Goal: Transaction & Acquisition: Purchase product/service

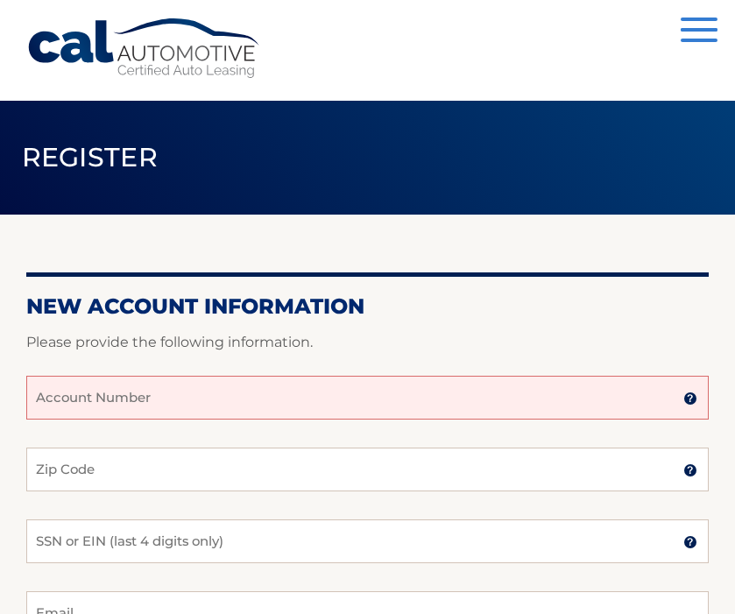
click at [75, 391] on input "Account Number" at bounding box center [367, 398] width 682 height 44
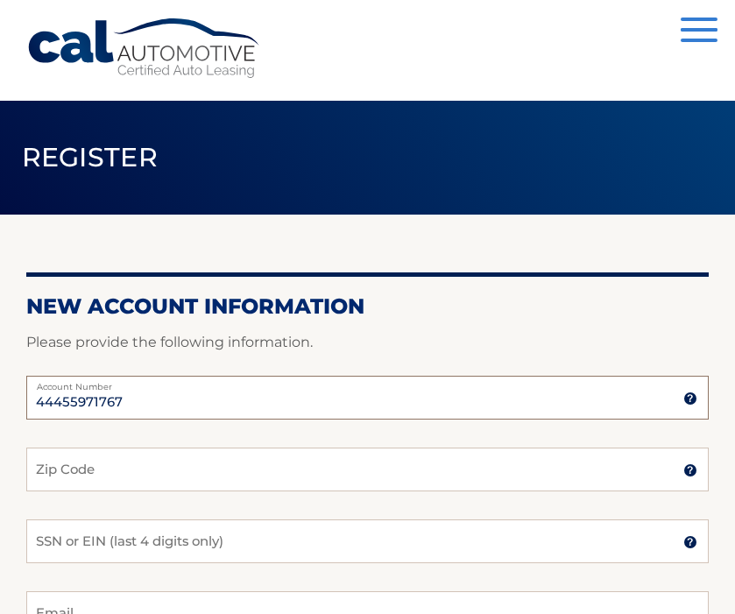
type input "44455971767"
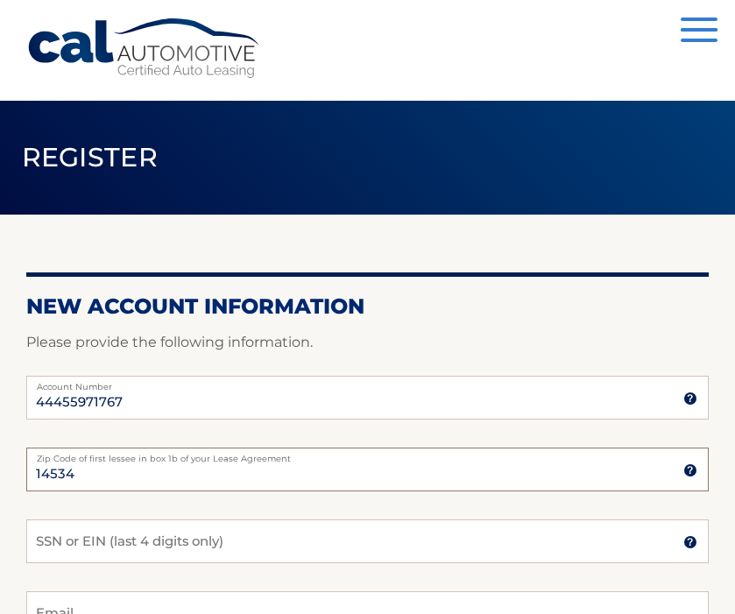
type input "14534"
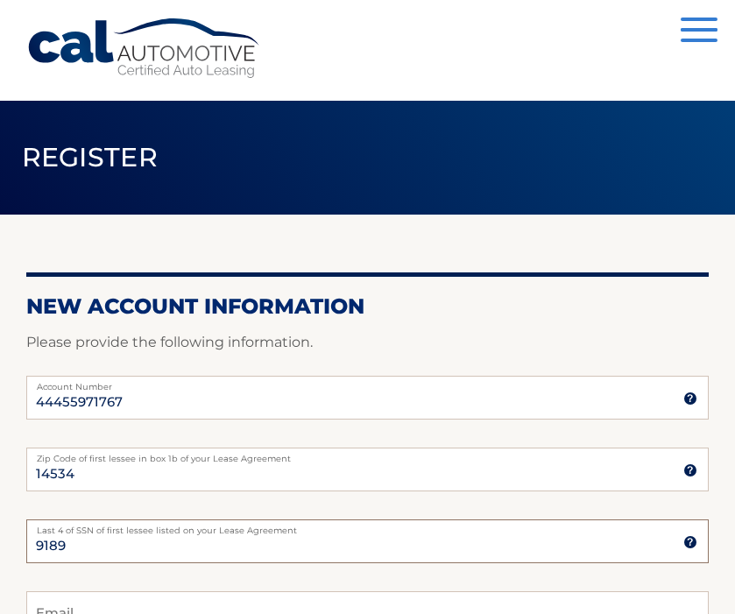
type input "9189"
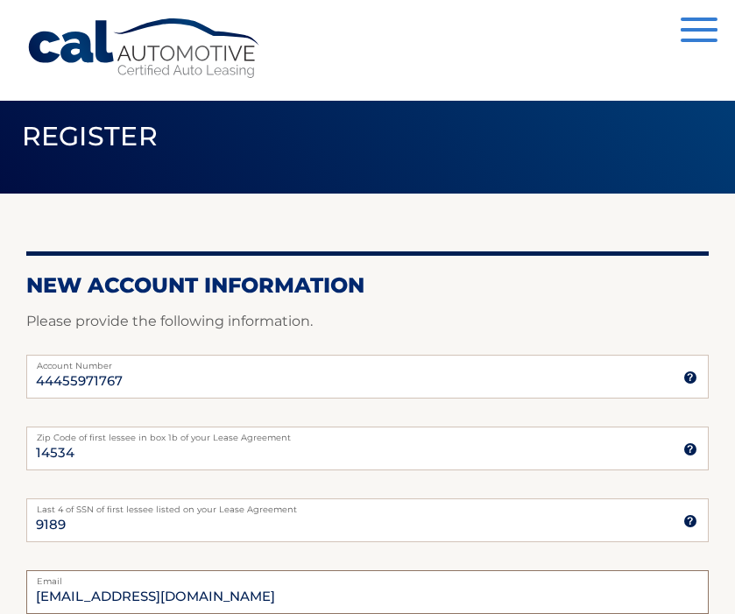
type input "emilykpeets@gmail.com"
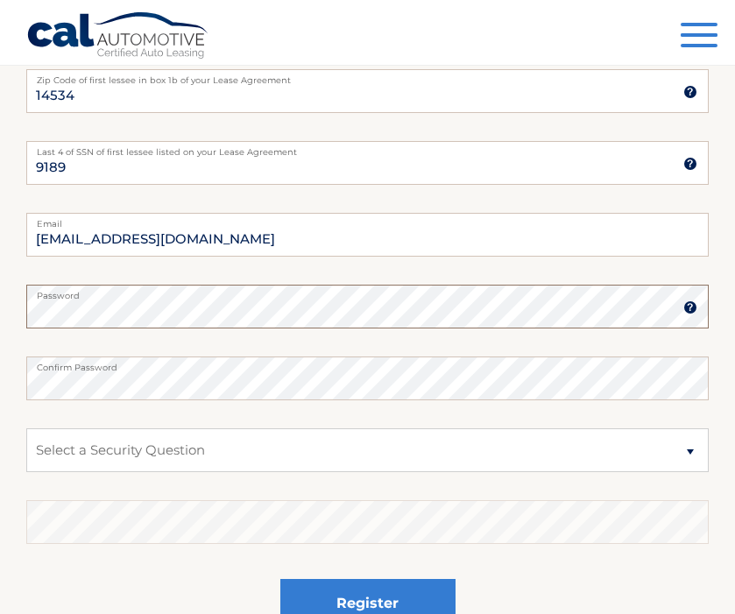
click at [686, 461] on select "Select a Security Question What was the name of your elementary school? What is…" at bounding box center [367, 450] width 682 height 44
select select "2"
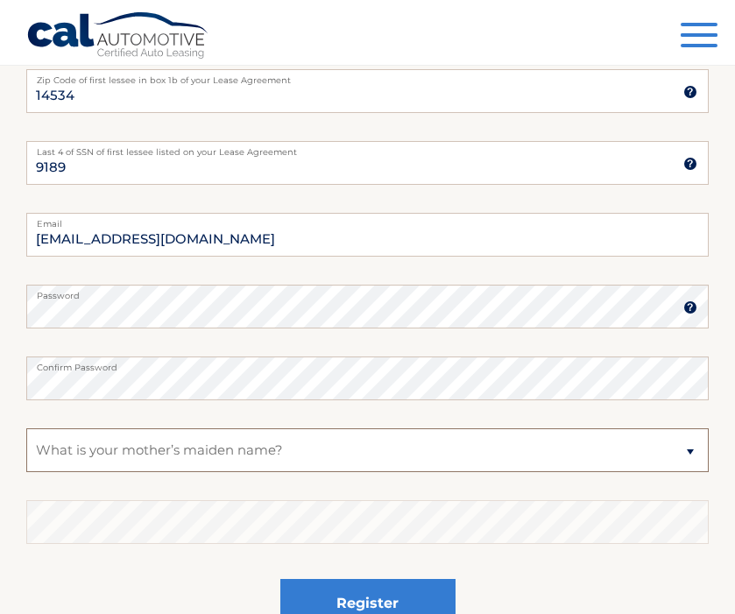
click at [26, 428] on select "Select a Security Question What was the name of your elementary school? What is…" at bounding box center [367, 450] width 682 height 44
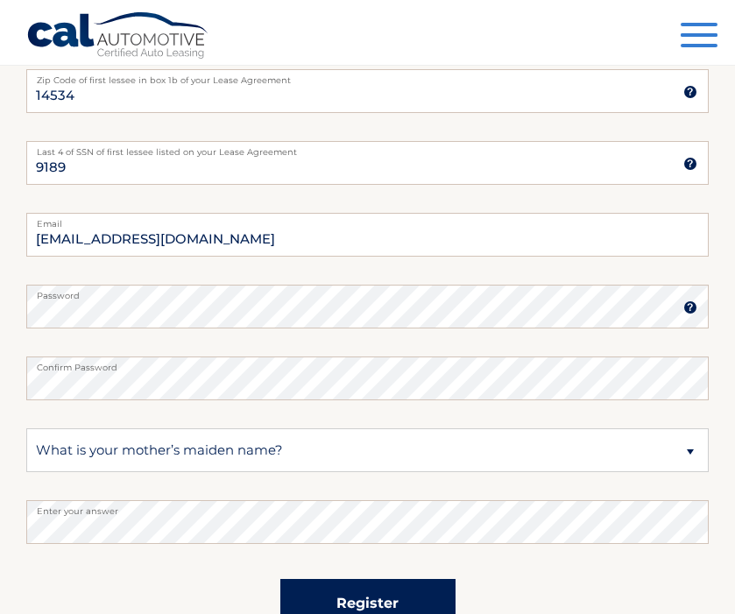
click at [368, 582] on button "Register" at bounding box center [367, 603] width 175 height 48
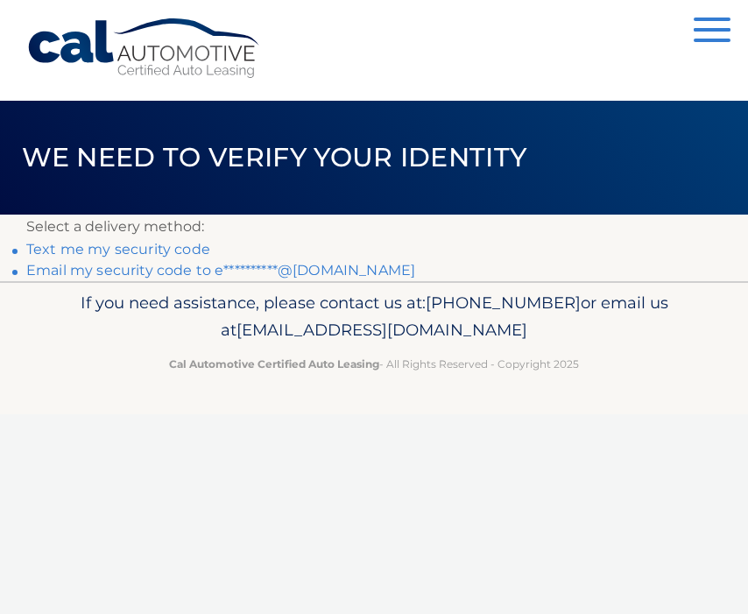
click at [125, 250] on link "Text me my security code" at bounding box center [118, 249] width 184 height 17
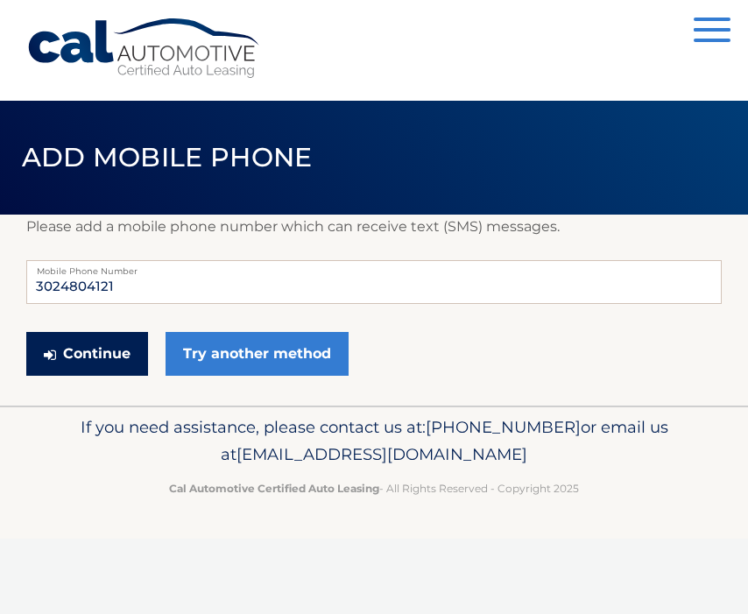
click at [90, 360] on button "Continue" at bounding box center [87, 354] width 122 height 44
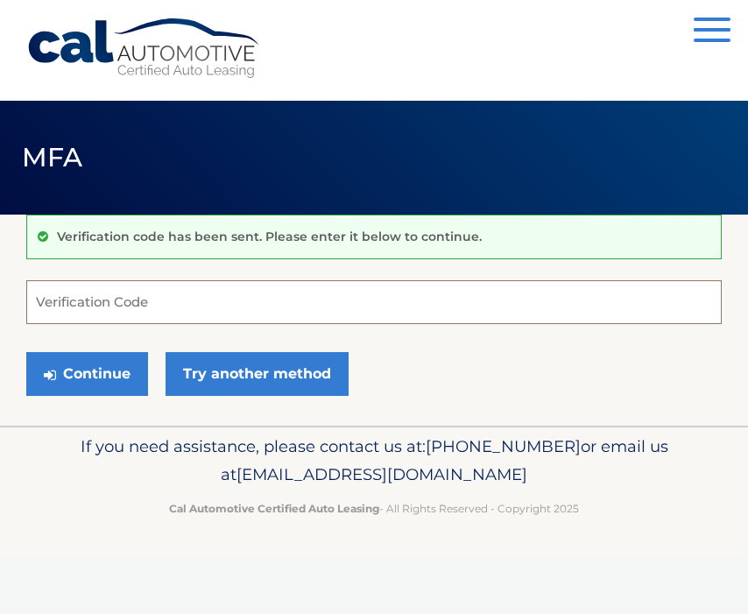
click at [73, 297] on input "Verification Code" at bounding box center [373, 302] width 695 height 44
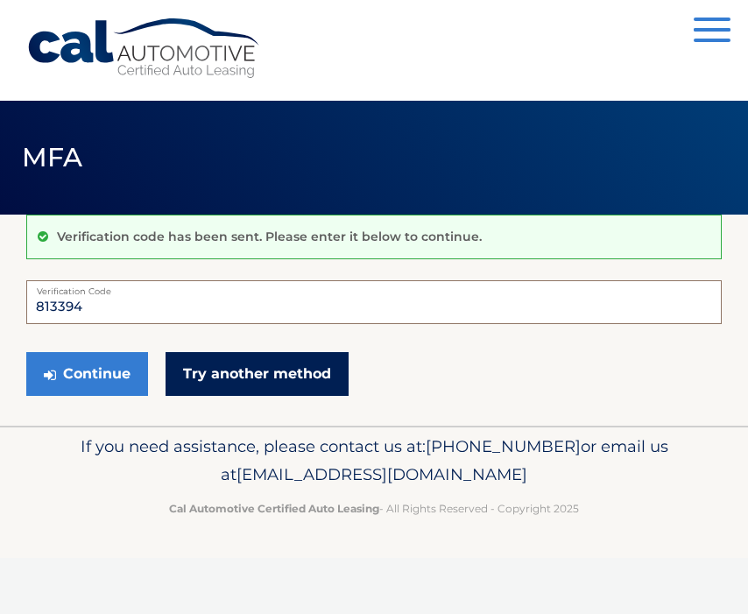
type input "813394"
click at [197, 376] on link "Try another method" at bounding box center [256, 374] width 183 height 44
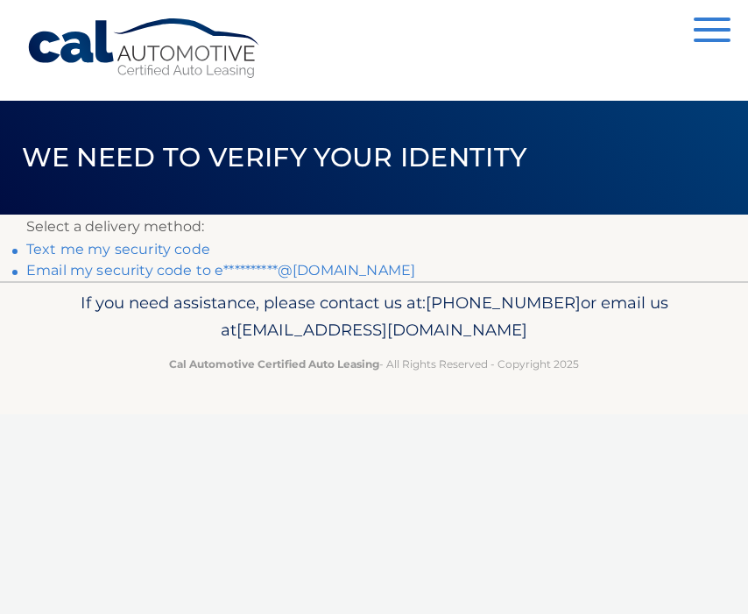
click at [102, 249] on link "Text me my security code" at bounding box center [118, 249] width 184 height 17
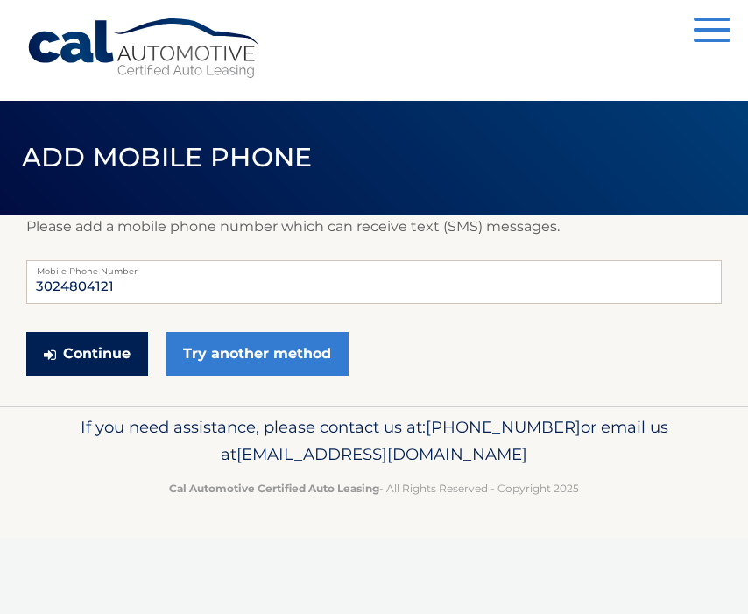
click at [60, 364] on button "Continue" at bounding box center [87, 354] width 122 height 44
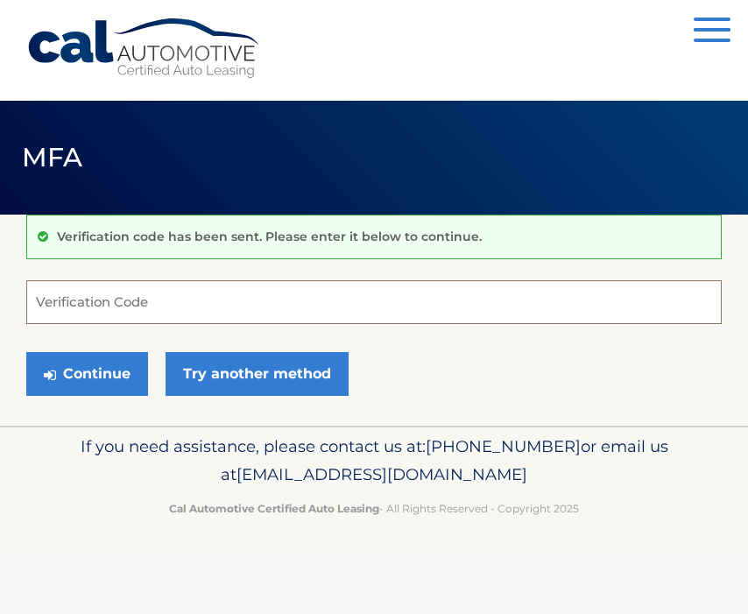
click at [96, 294] on input "Verification Code" at bounding box center [373, 302] width 695 height 44
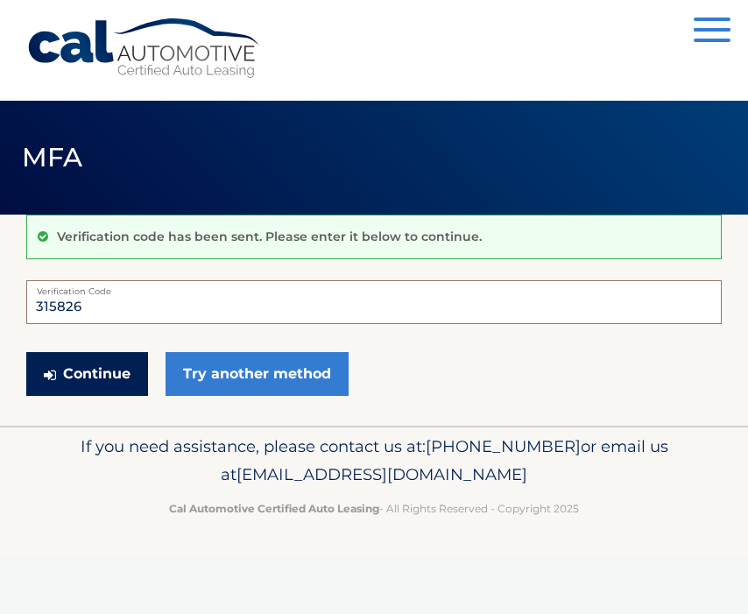
type input "315826"
click at [54, 380] on icon "submit" at bounding box center [50, 375] width 12 height 14
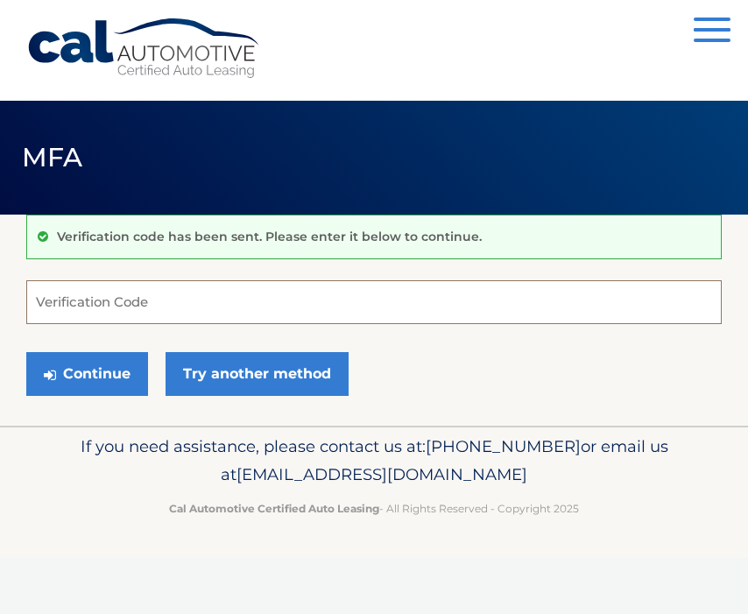
click at [129, 313] on input "Verification Code" at bounding box center [373, 302] width 695 height 44
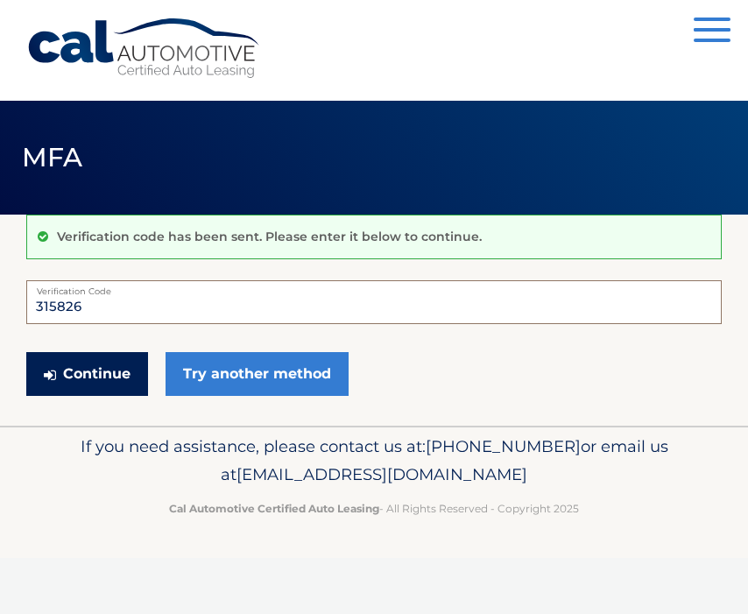
type input "315826"
click at [98, 385] on button "Continue" at bounding box center [87, 374] width 122 height 44
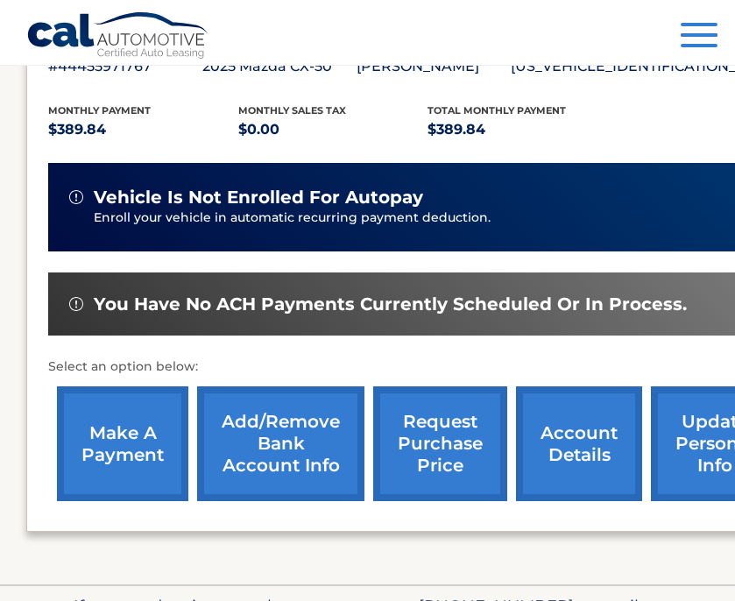
scroll to position [345, 0]
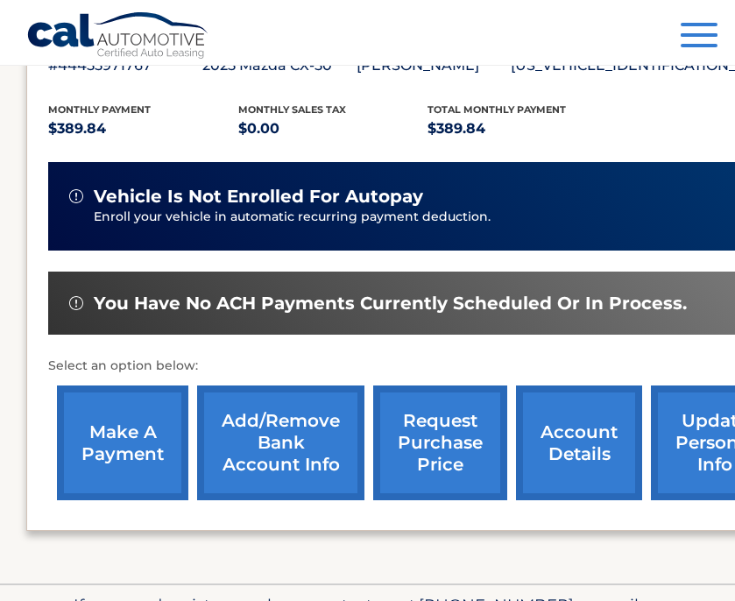
click at [123, 444] on link "make a payment" at bounding box center [122, 442] width 131 height 115
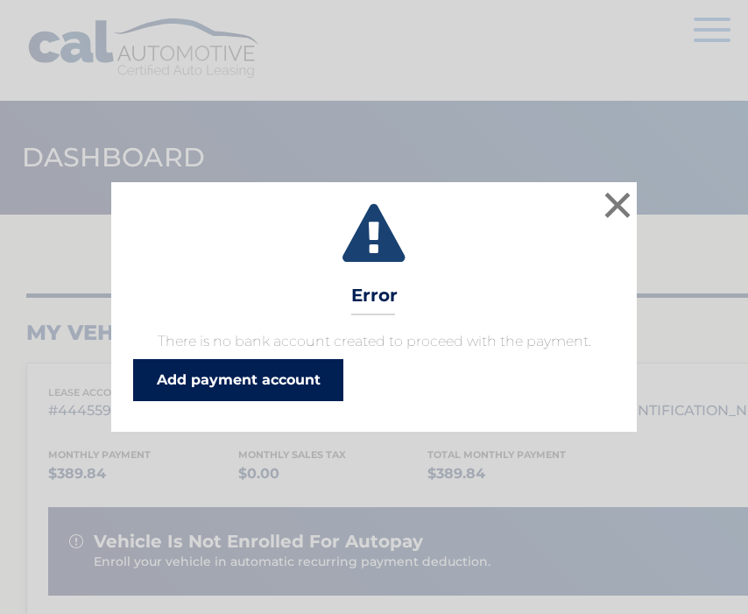
click at [170, 380] on link "Add payment account" at bounding box center [238, 380] width 210 height 42
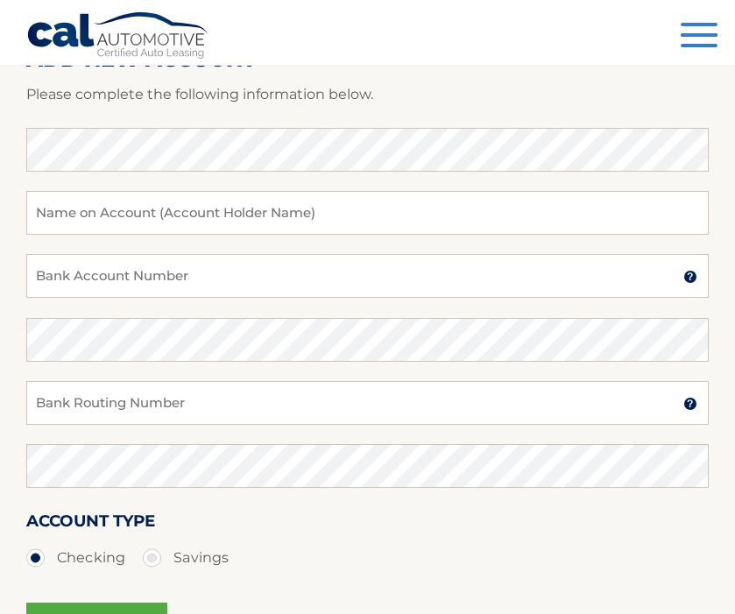
scroll to position [218, 0]
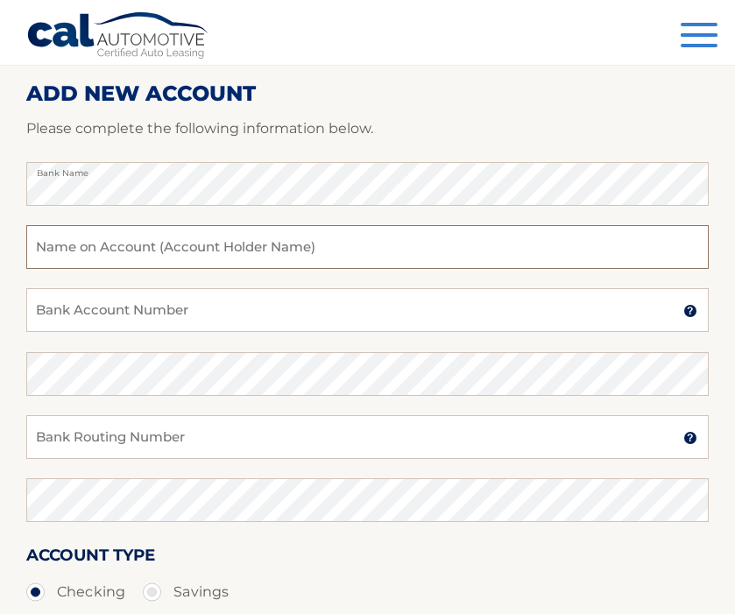
click at [123, 252] on input "text" at bounding box center [367, 247] width 682 height 44
type input "Emily K Peets"
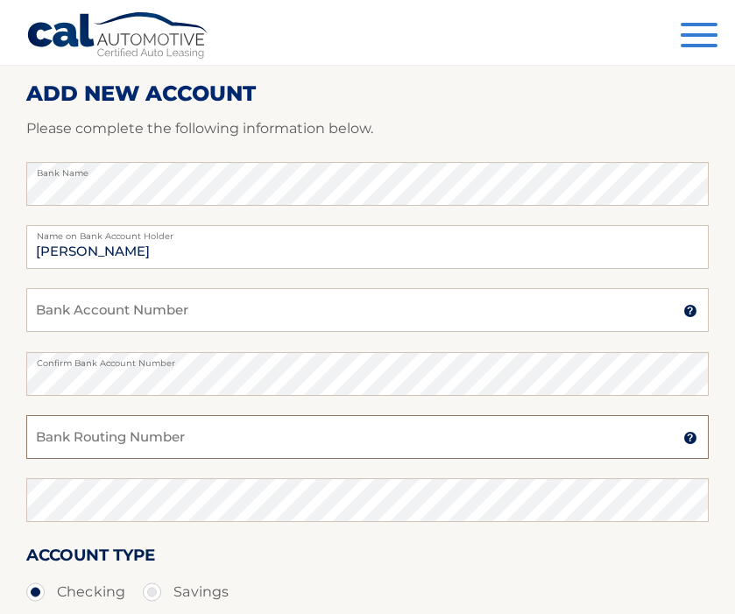
click at [130, 440] on input "Bank Routing Number" at bounding box center [367, 437] width 682 height 44
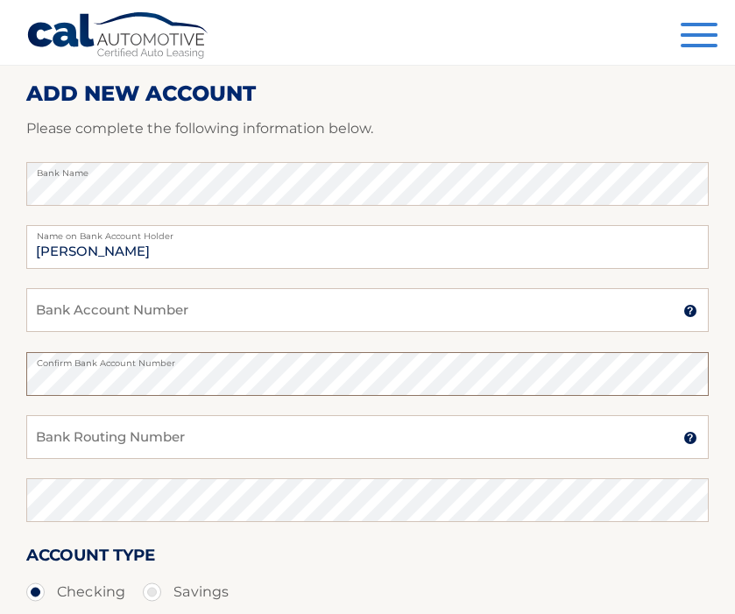
click at [0, 381] on html "Cal Automotive Menu Dashboard FAQ's Logout |" at bounding box center [367, 89] width 735 height 614
click at [45, 313] on input "Bank Account Number" at bounding box center [367, 310] width 682 height 44
paste input "1379820085"
type input "1379820085"
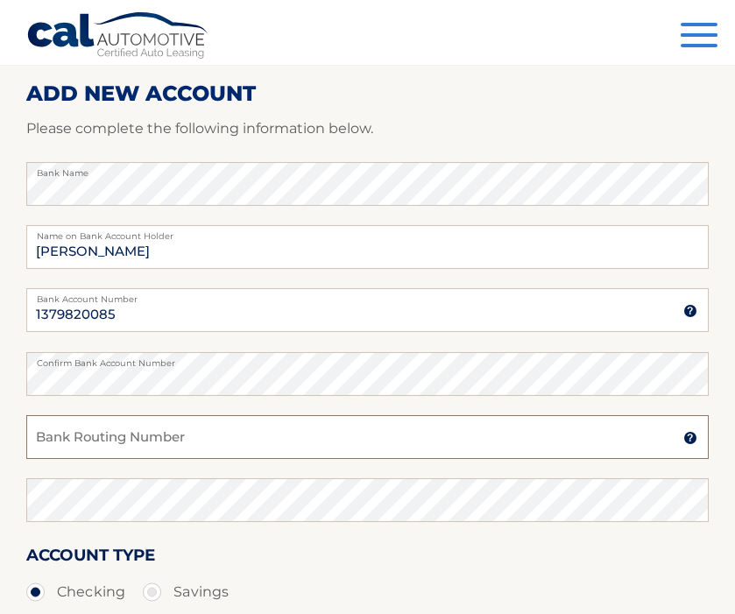
click at [54, 441] on input "Bank Routing Number" at bounding box center [367, 437] width 682 height 44
type input "222371863"
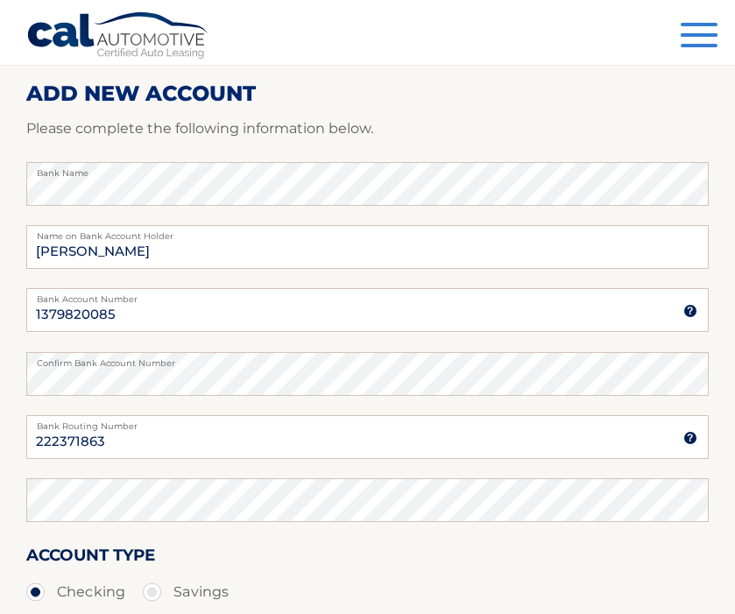
scroll to position [465, 0]
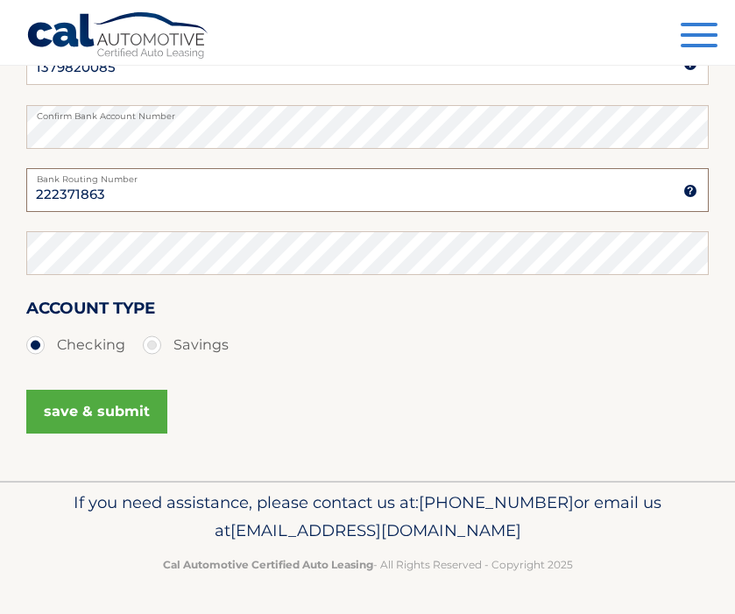
drag, startPoint x: 112, startPoint y: 202, endPoint x: -11, endPoint y: 192, distance: 123.9
click at [92, 409] on button "save & submit" at bounding box center [96, 412] width 141 height 44
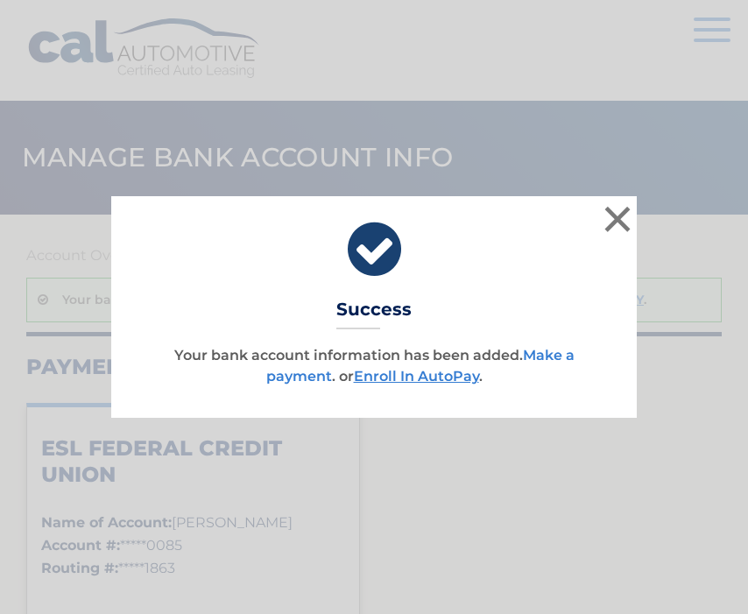
click at [560, 355] on link "Make a payment" at bounding box center [420, 366] width 308 height 38
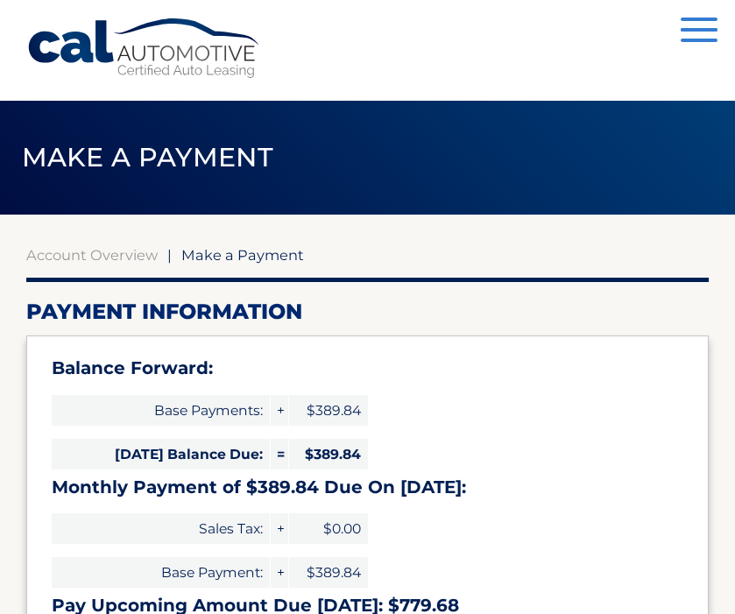
select select "YjEwMjQyYzktMTM3NS00NWU4LTkzYWUtMDA4ZDc2M2E4ZDdj"
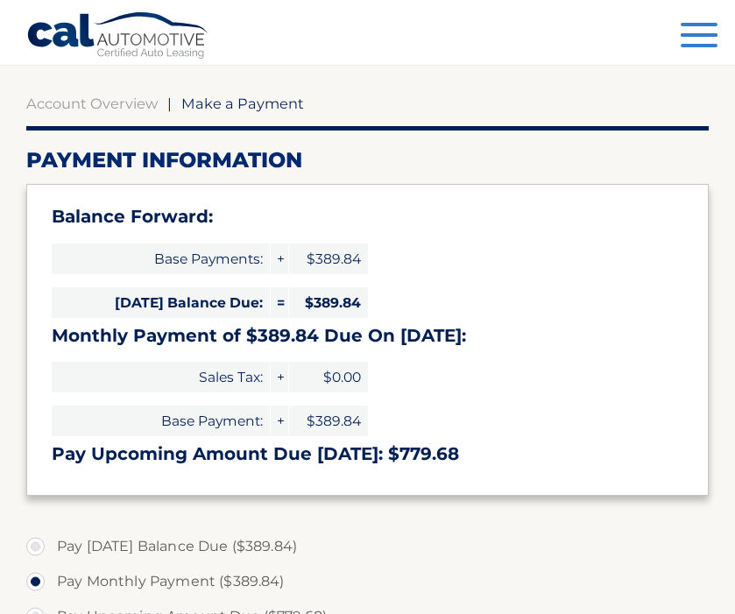
scroll to position [153, 0]
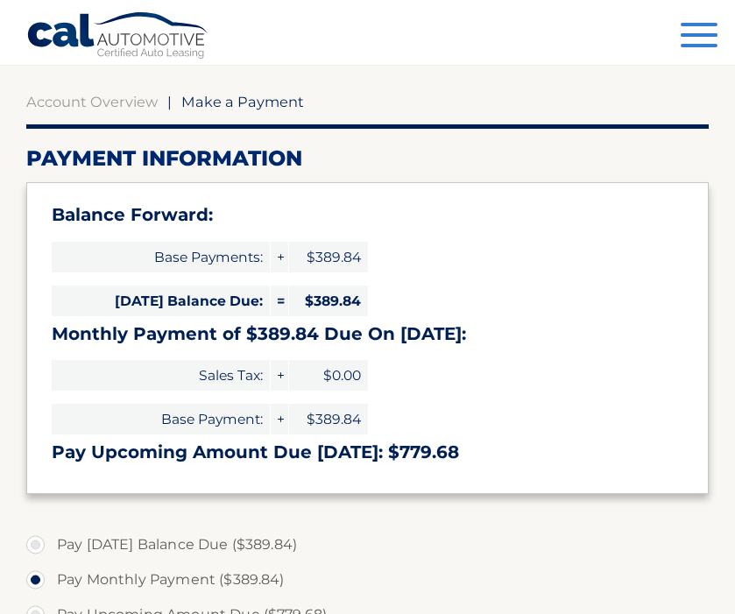
click at [43, 540] on label "Pay Today's Balance Due ($389.84)" at bounding box center [367, 544] width 682 height 35
click at [43, 540] on input "Pay Today's Balance Due ($389.84)" at bounding box center [42, 541] width 18 height 28
radio input "true"
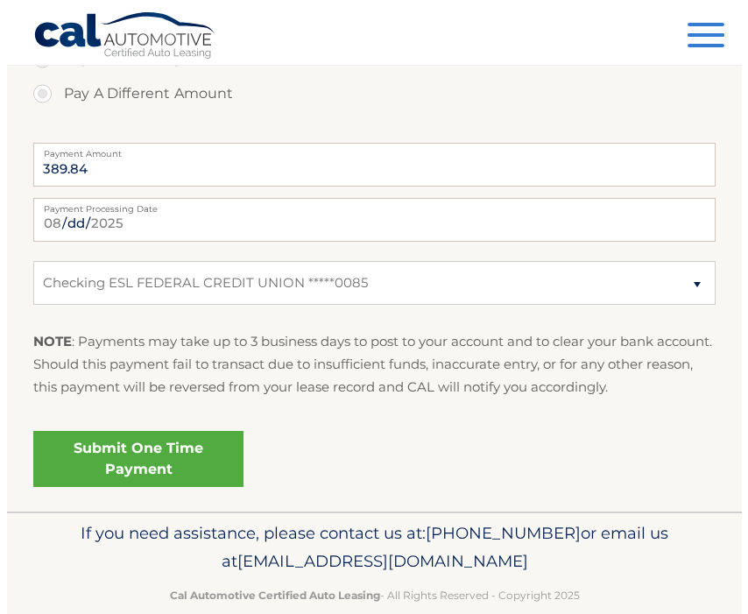
scroll to position [750, 0]
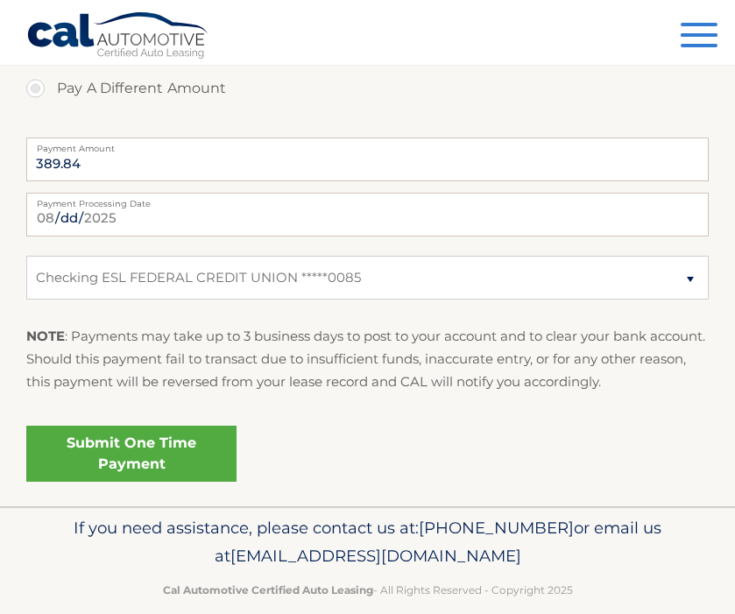
click at [139, 446] on link "Submit One Time Payment" at bounding box center [131, 454] width 210 height 56
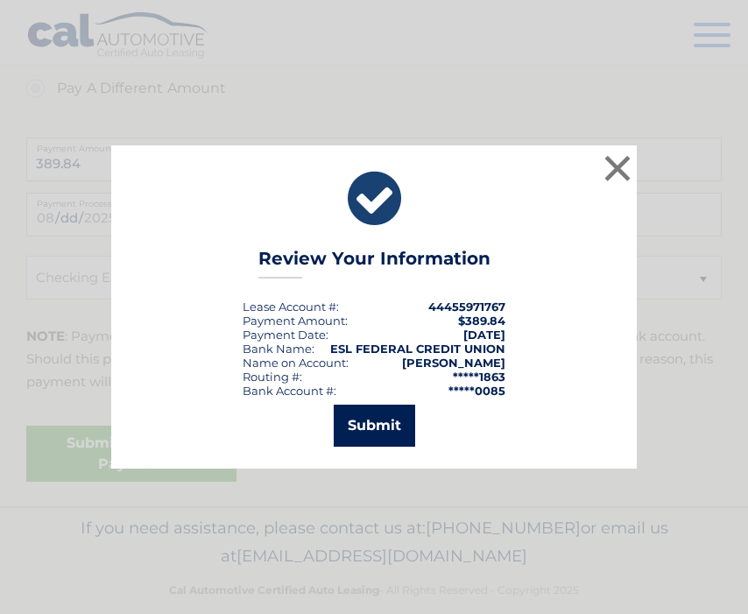
click at [369, 428] on button "Submit" at bounding box center [374, 426] width 81 height 42
